Goal: Subscribe to service/newsletter

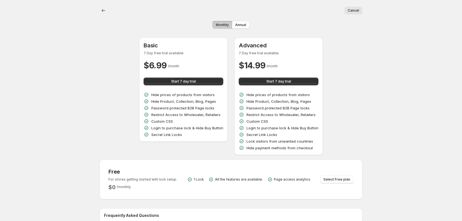
click at [143, 168] on div "Free For stores getting started with lock setup. $ 0 / monthly 1 Lock All the f…" at bounding box center [231, 179] width 254 height 31
click at [338, 180] on span "Select Free plan" at bounding box center [337, 179] width 27 height 4
